Goal: Obtain resource: Obtain resource

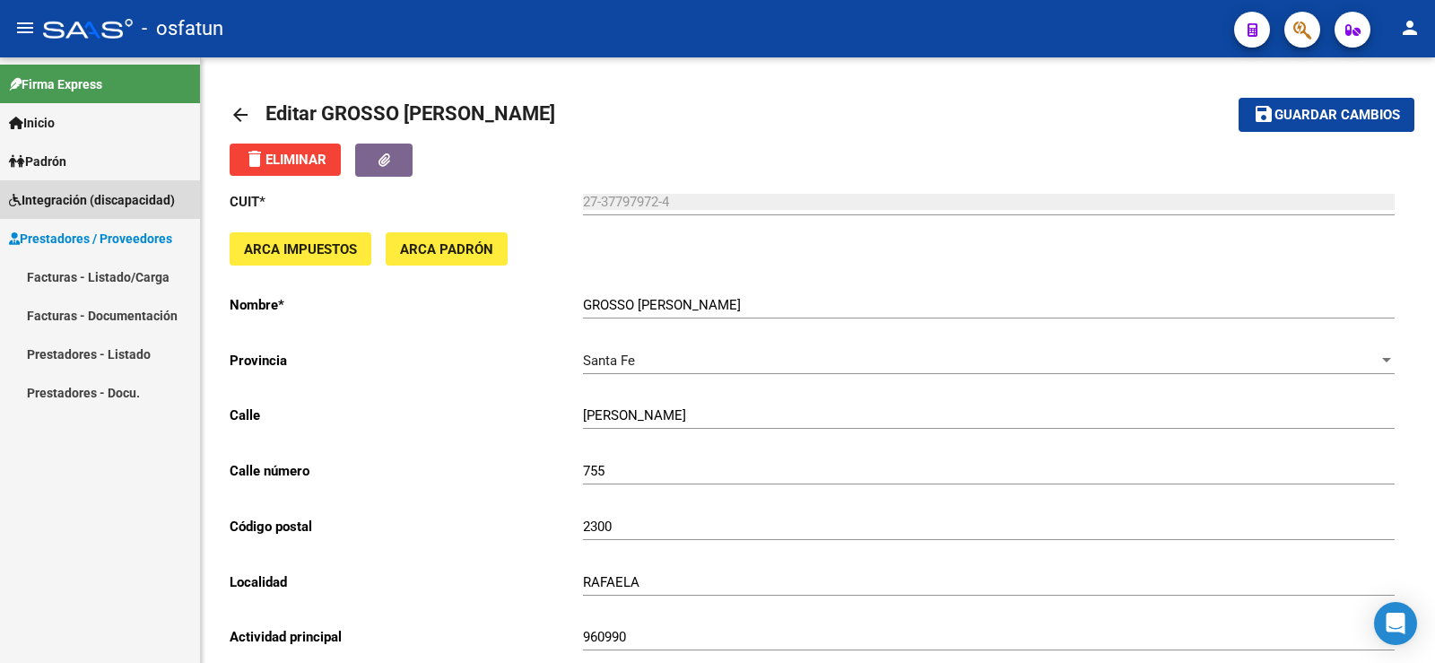
click at [62, 197] on span "Integración (discapacidad)" at bounding box center [92, 200] width 166 height 20
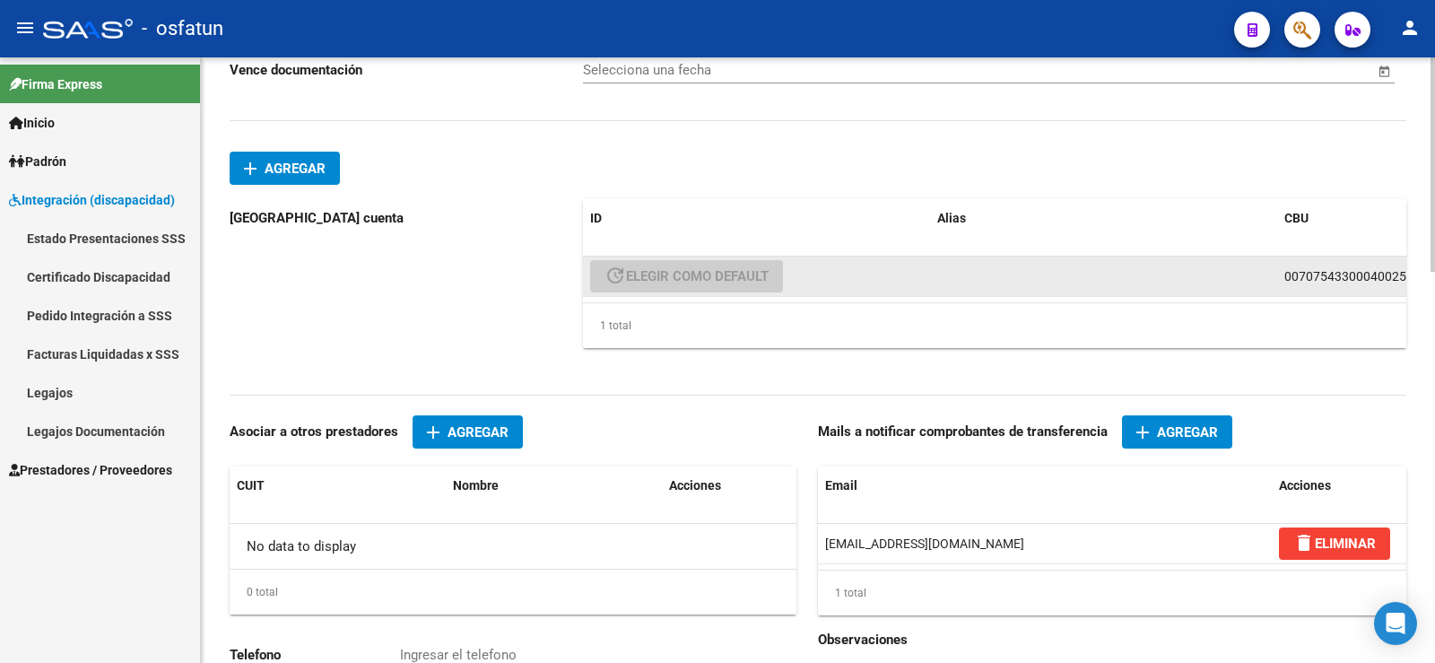
scroll to position [1101, 0]
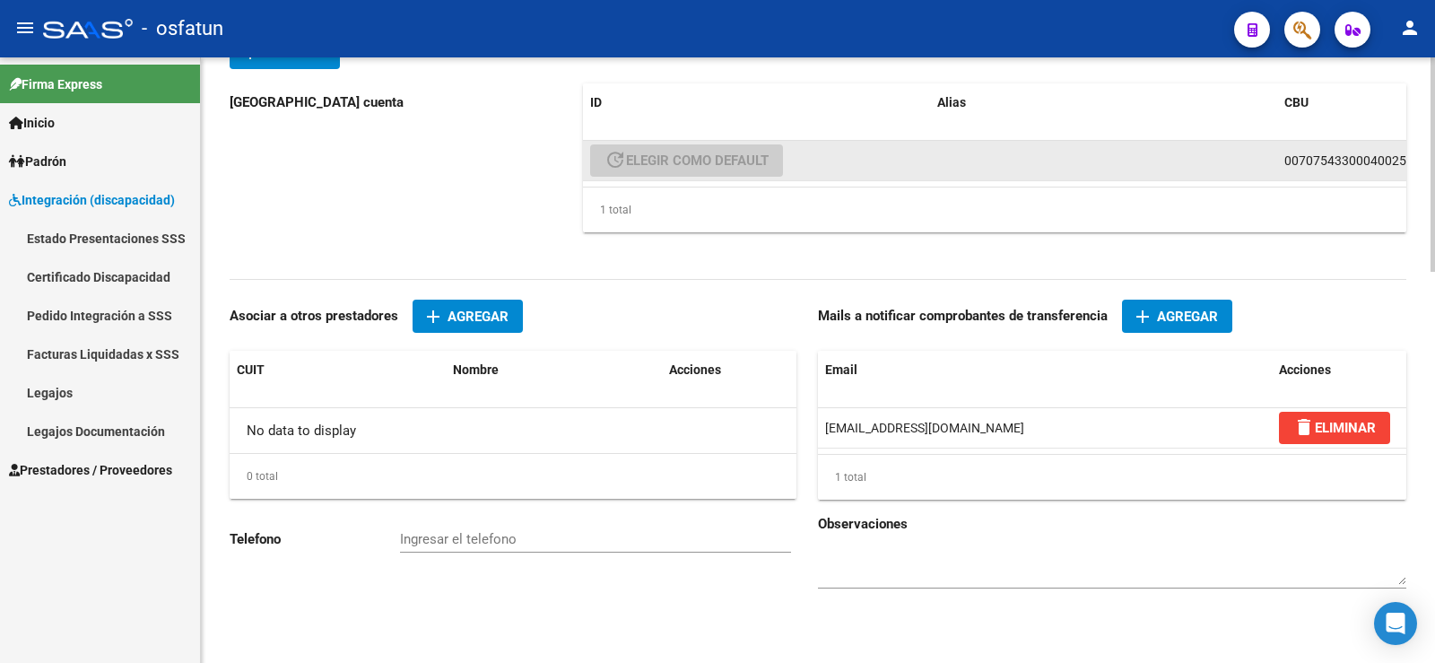
click at [1284, 167] on span "0070754330004002557749" at bounding box center [1363, 160] width 158 height 14
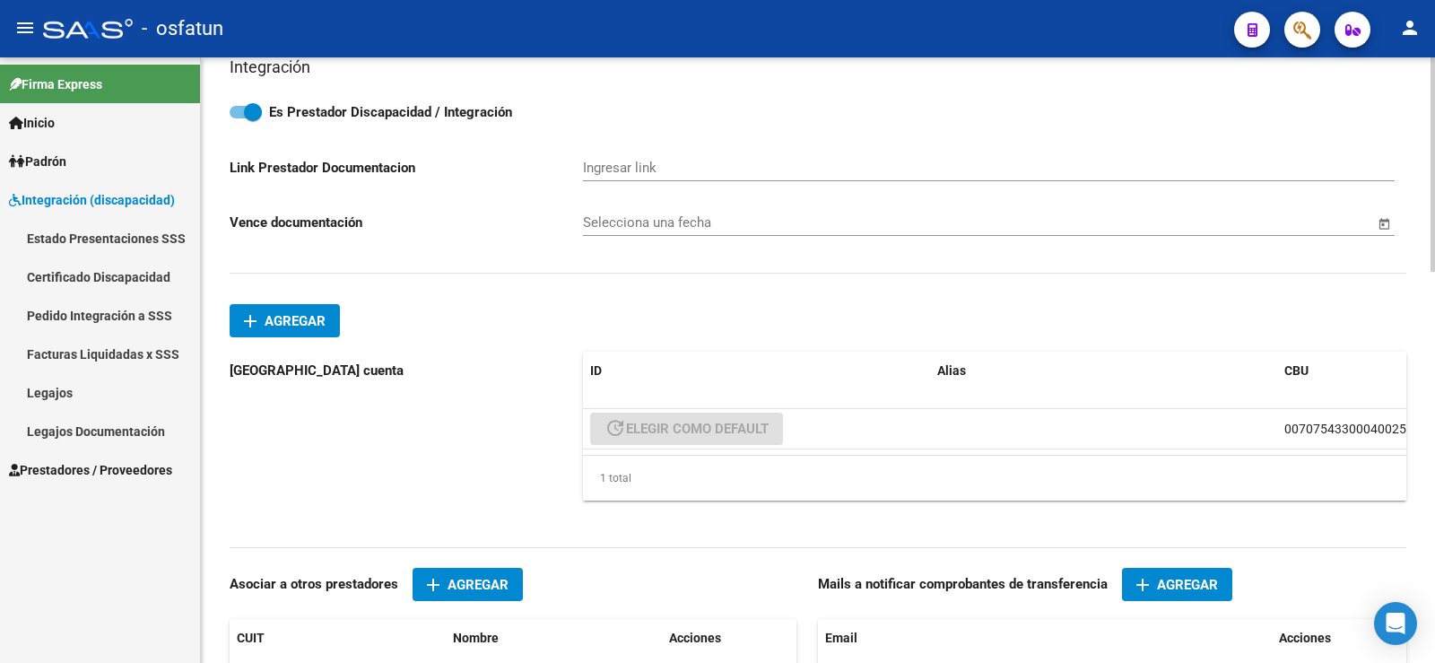
scroll to position [832, 0]
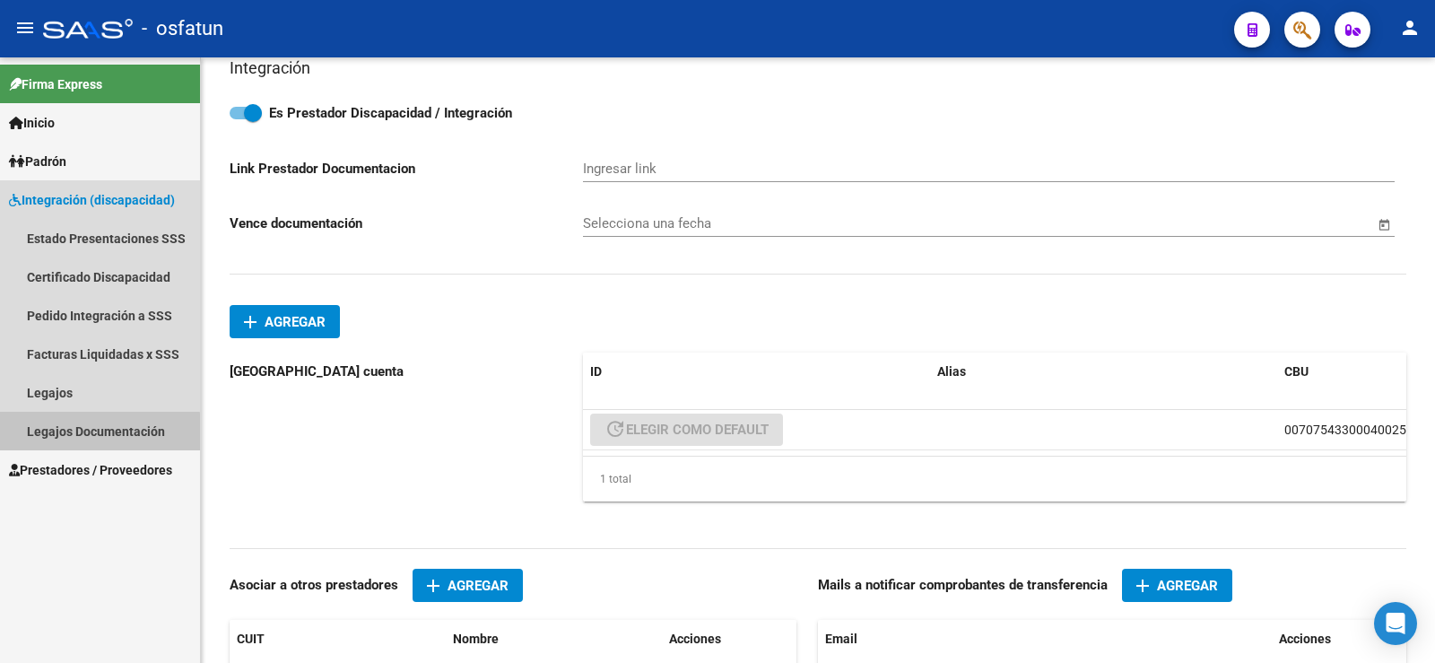
click at [71, 434] on link "Legajos Documentación" at bounding box center [100, 431] width 200 height 39
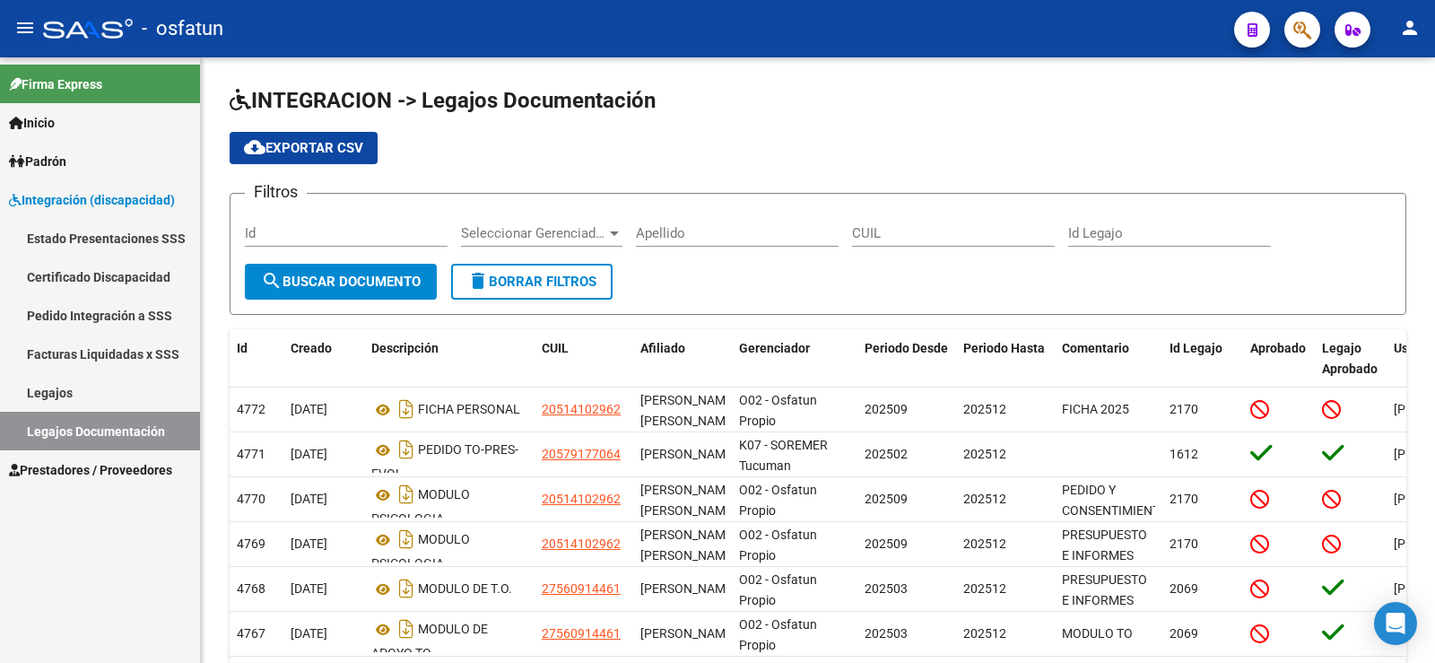
click at [82, 477] on span "Prestadores / Proveedores" at bounding box center [90, 470] width 163 height 20
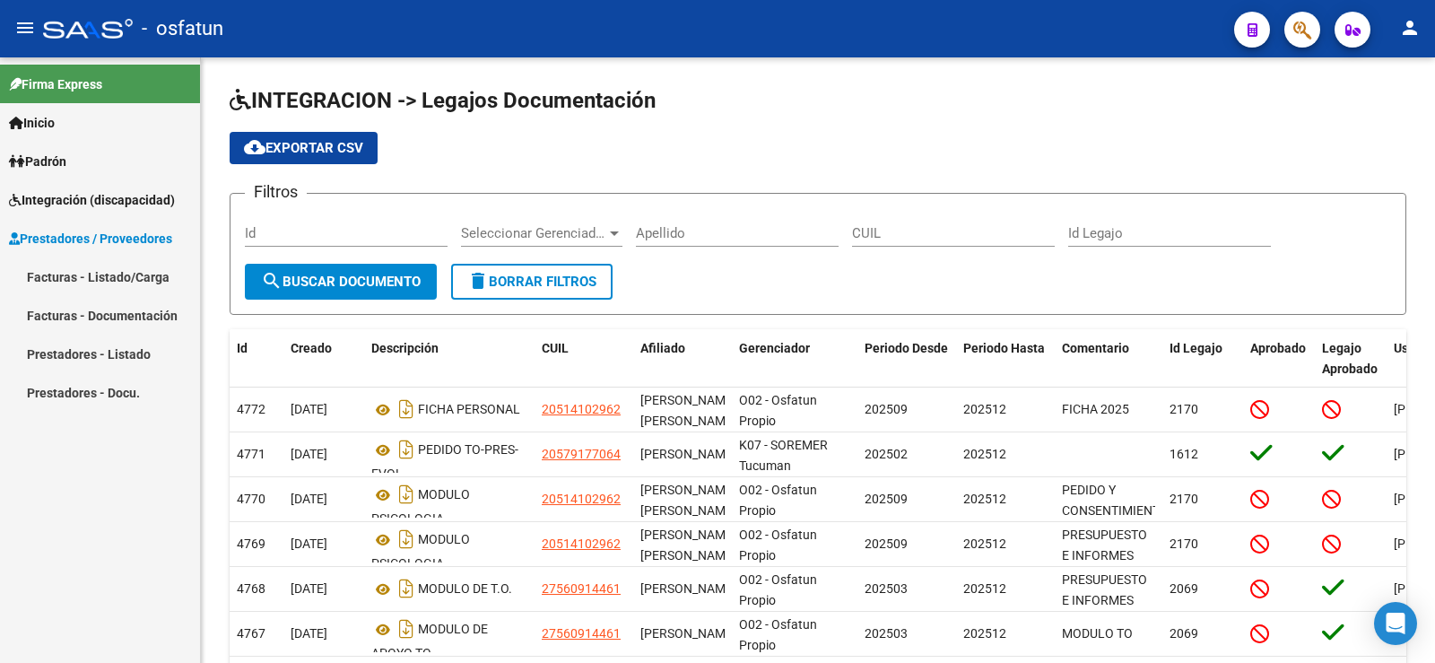
click at [105, 398] on link "Prestadores - Docu." at bounding box center [100, 392] width 200 height 39
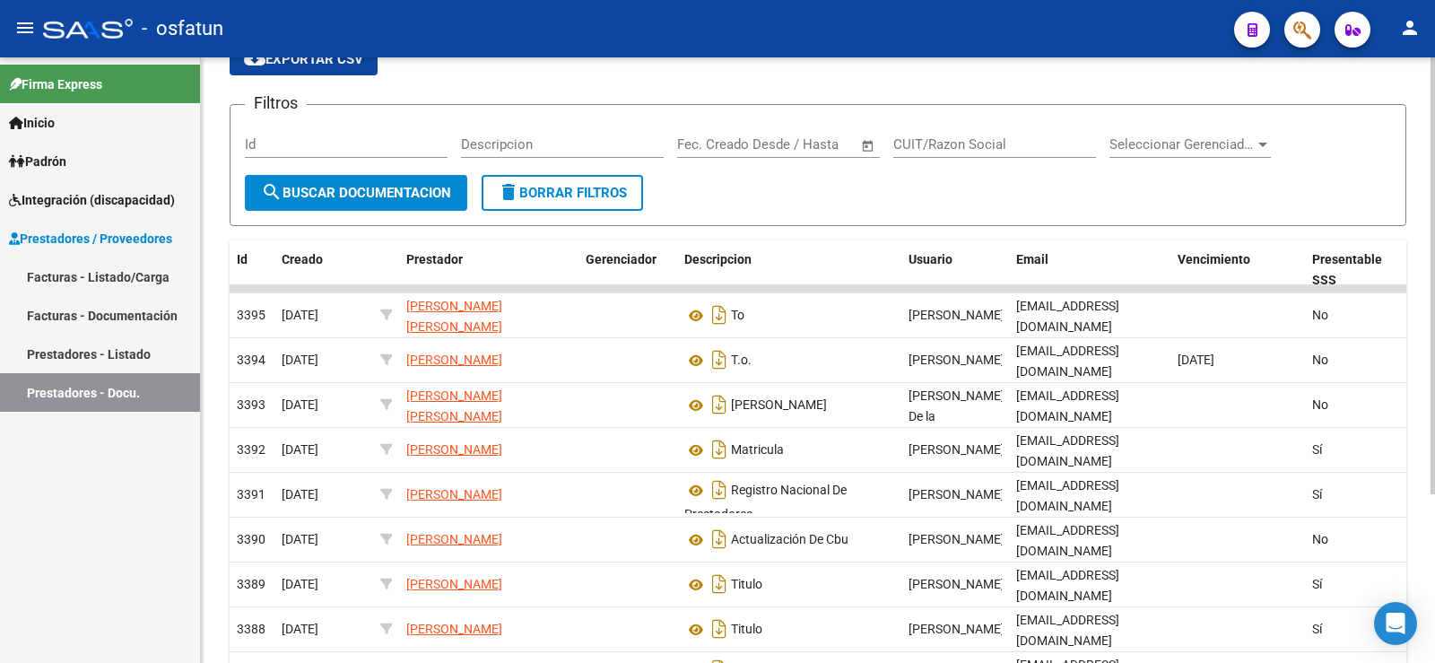
scroll to position [90, 0]
click at [941, 144] on input "CUIT/Razon Social" at bounding box center [994, 143] width 203 height 16
type input "[PERSON_NAME]"
click at [398, 189] on span "search Buscar Documentacion" at bounding box center [356, 192] width 190 height 16
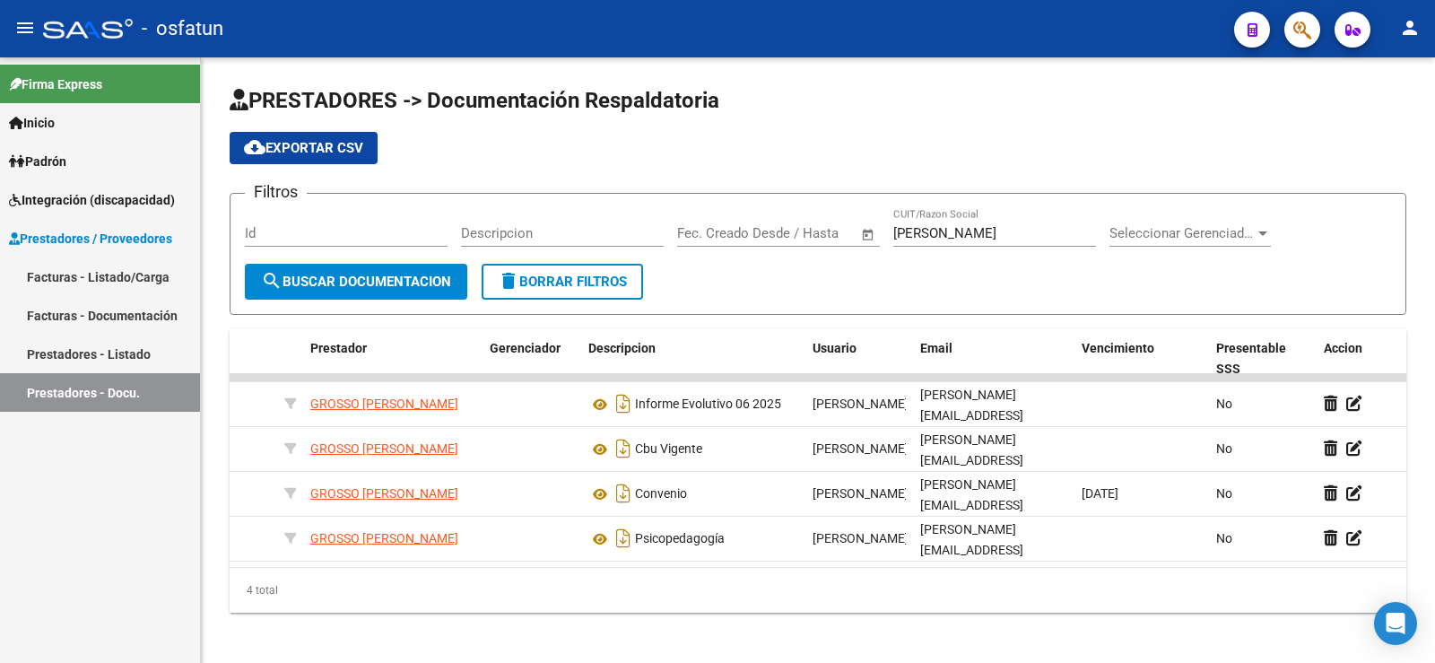
scroll to position [0, 0]
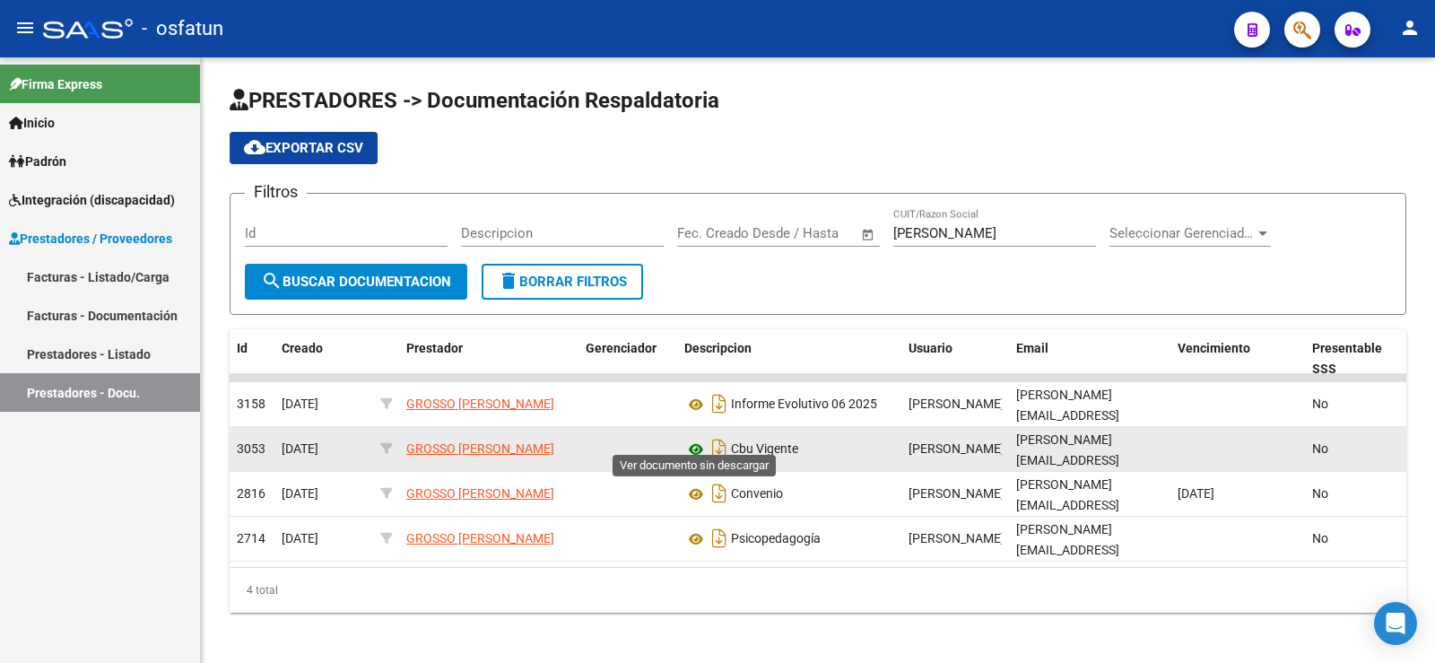
click at [698, 439] on icon at bounding box center [695, 449] width 23 height 22
